Goal: Task Accomplishment & Management: Manage account settings

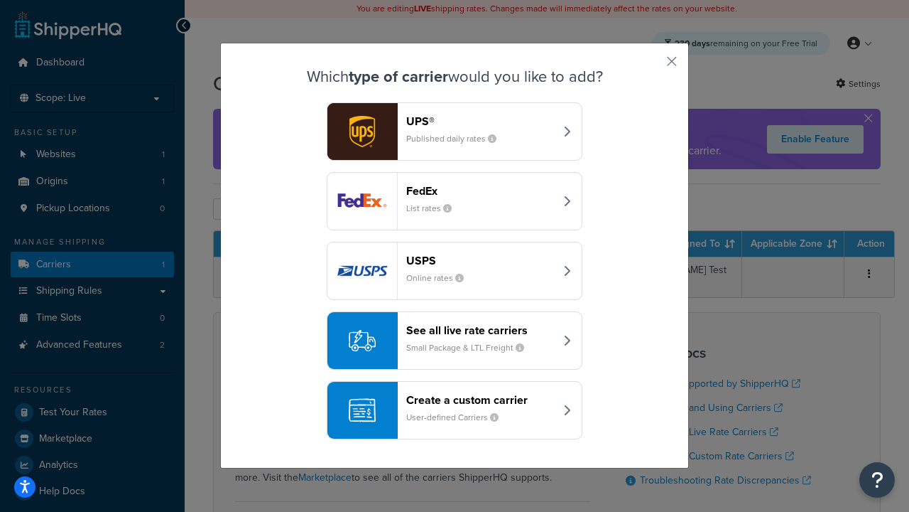
click at [480, 190] on header "FedEx" at bounding box center [480, 190] width 148 height 13
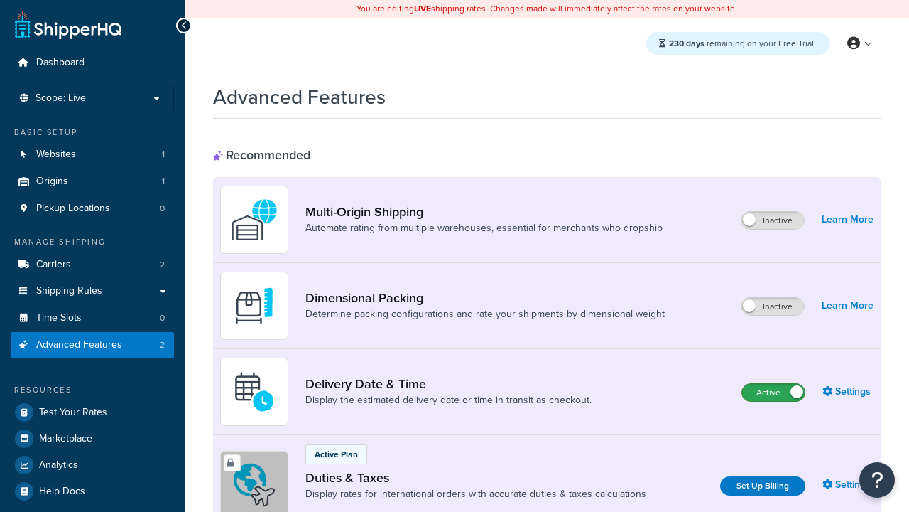
click at [774, 392] on label "Active" at bounding box center [773, 392] width 63 height 17
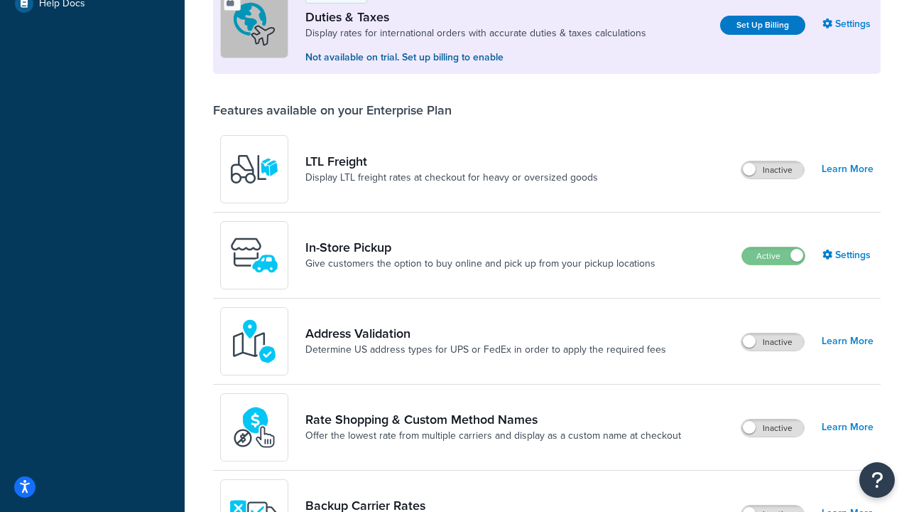
scroll to position [433, 0]
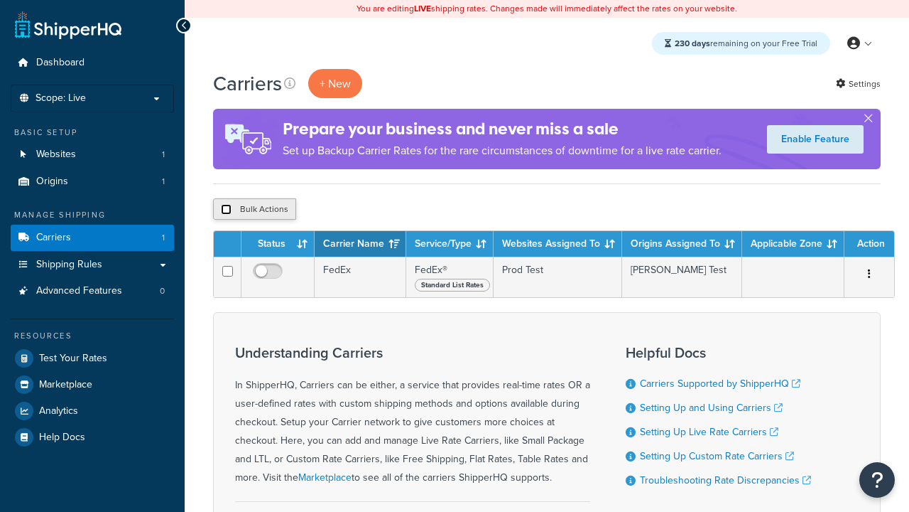
click at [226, 210] on input "checkbox" at bounding box center [226, 209] width 11 height 11
checkbox input "true"
click at [382, 210] on button "Delete" at bounding box center [379, 208] width 49 height 21
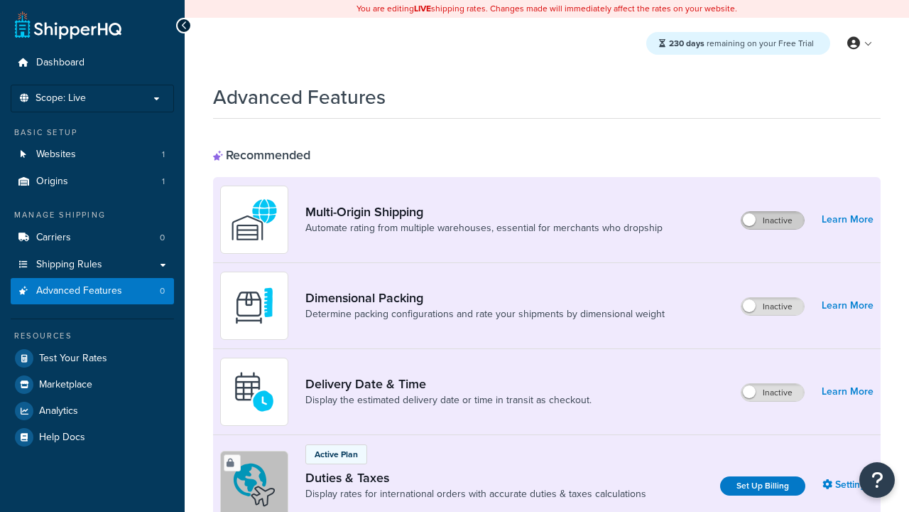
click at [773, 220] on label "Inactive" at bounding box center [773, 220] width 63 height 17
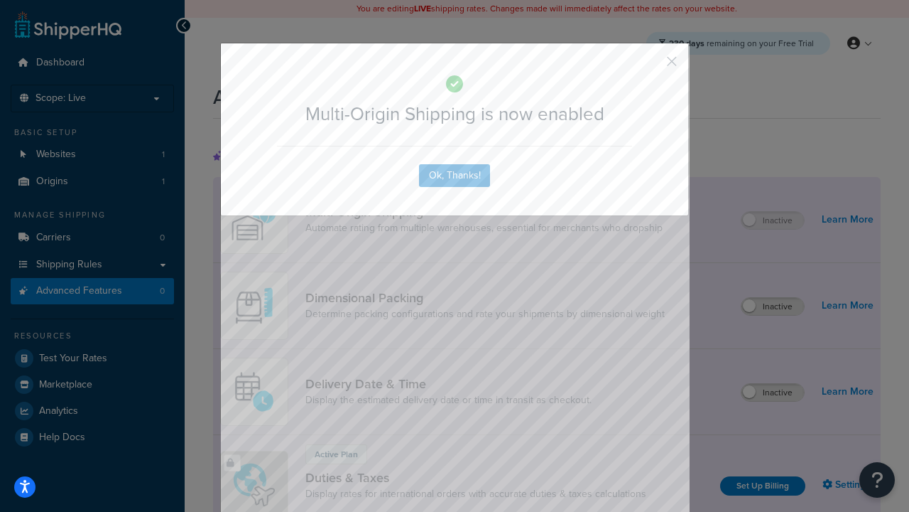
click at [651, 65] on button "button" at bounding box center [651, 67] width 4 height 4
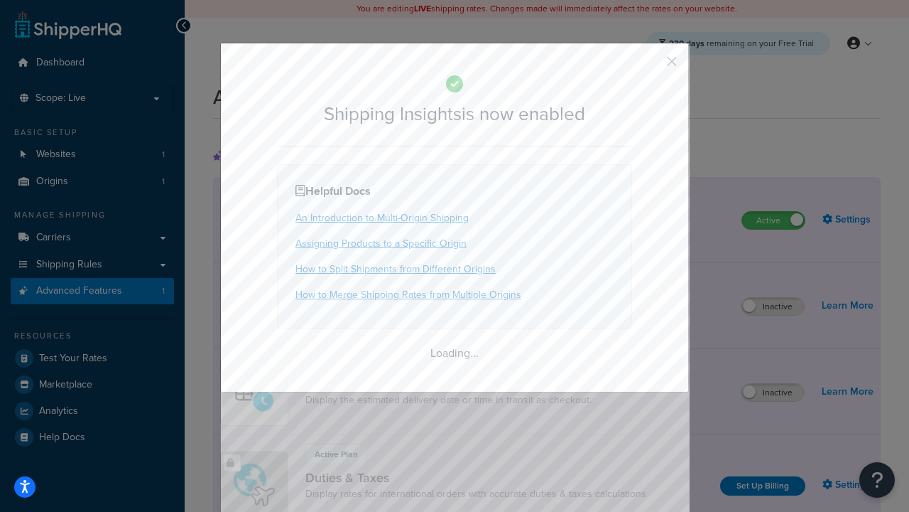
scroll to position [890, 0]
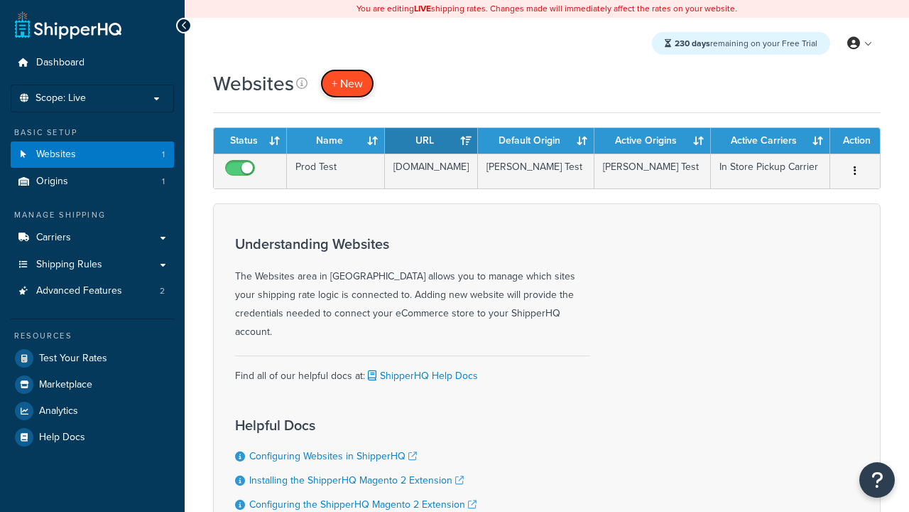
click at [347, 83] on span "+ New" at bounding box center [347, 83] width 31 height 16
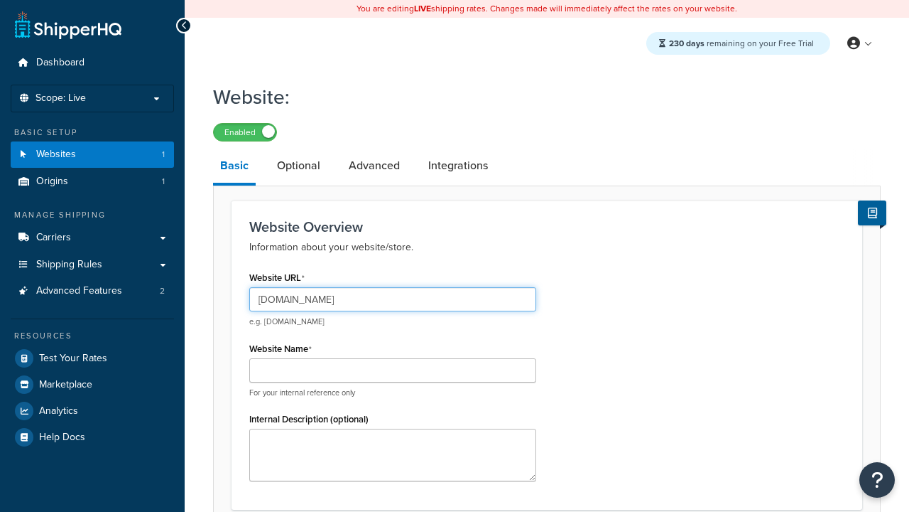
type input "www.testregressiononprod.com"
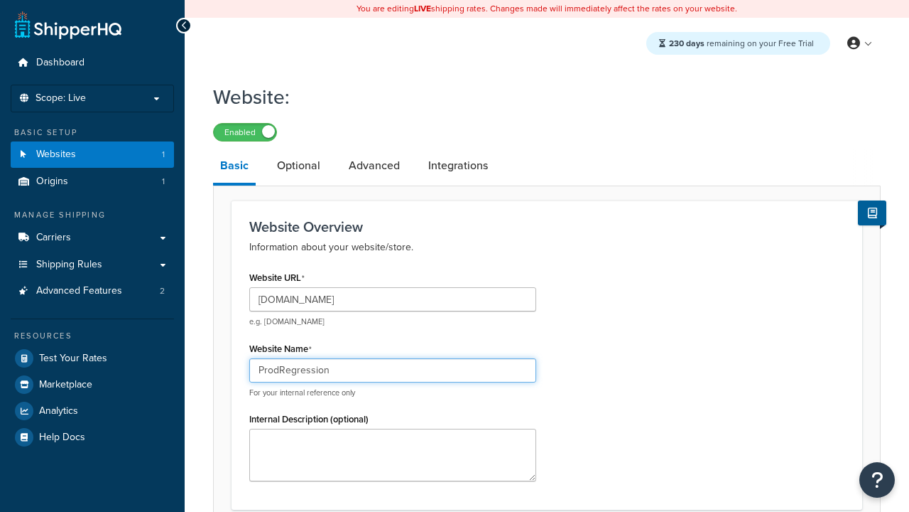
type input "ProdRegression"
